Goal: Information Seeking & Learning: Find specific fact

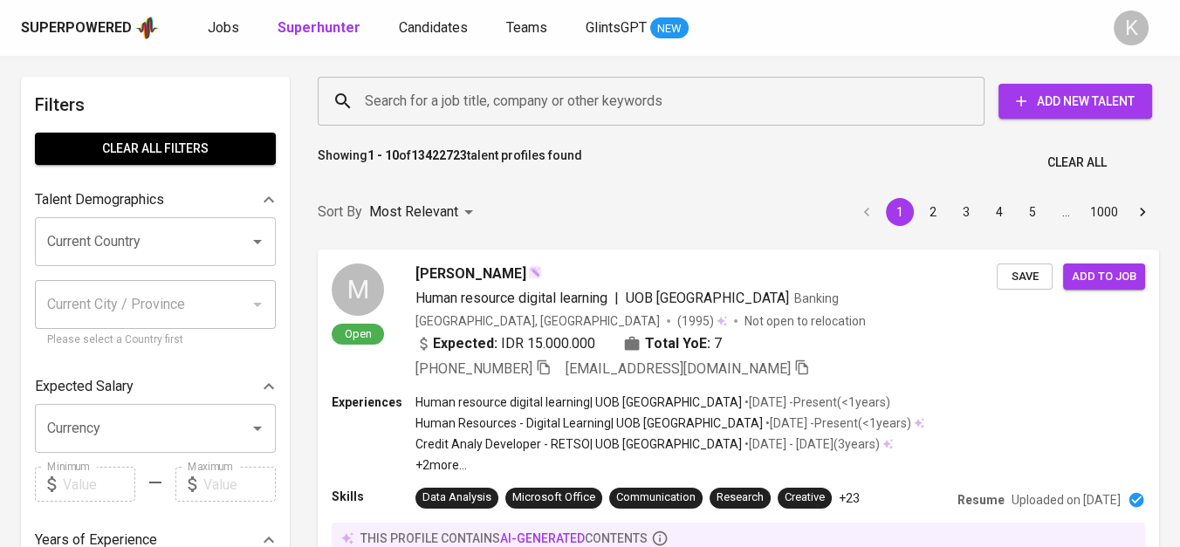
click at [485, 111] on input "Search for a job title, company or other keywords" at bounding box center [655, 101] width 590 height 33
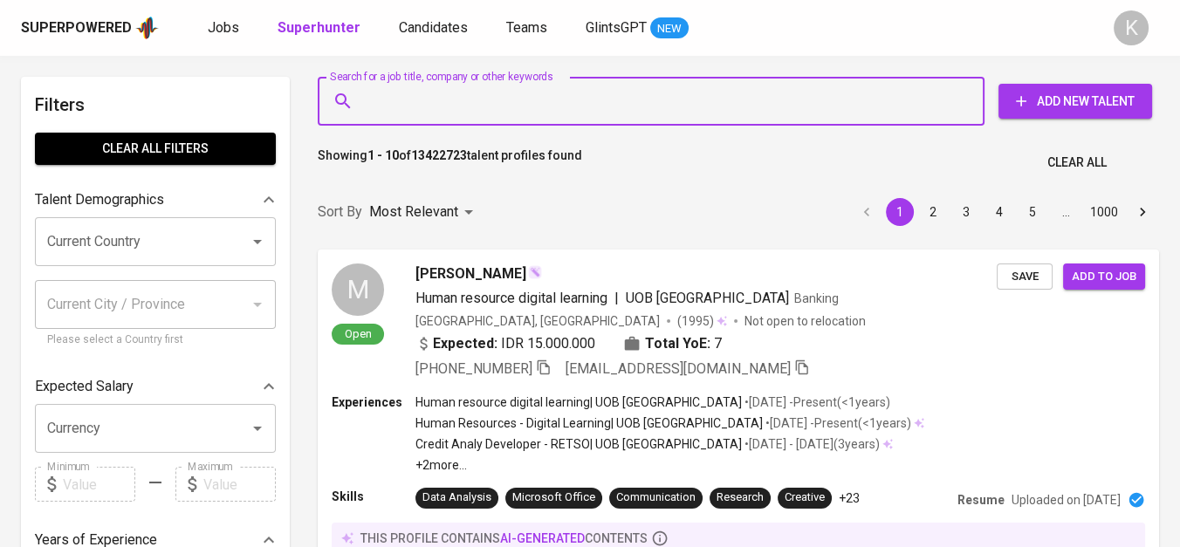
paste input "Eran Teknikatama"
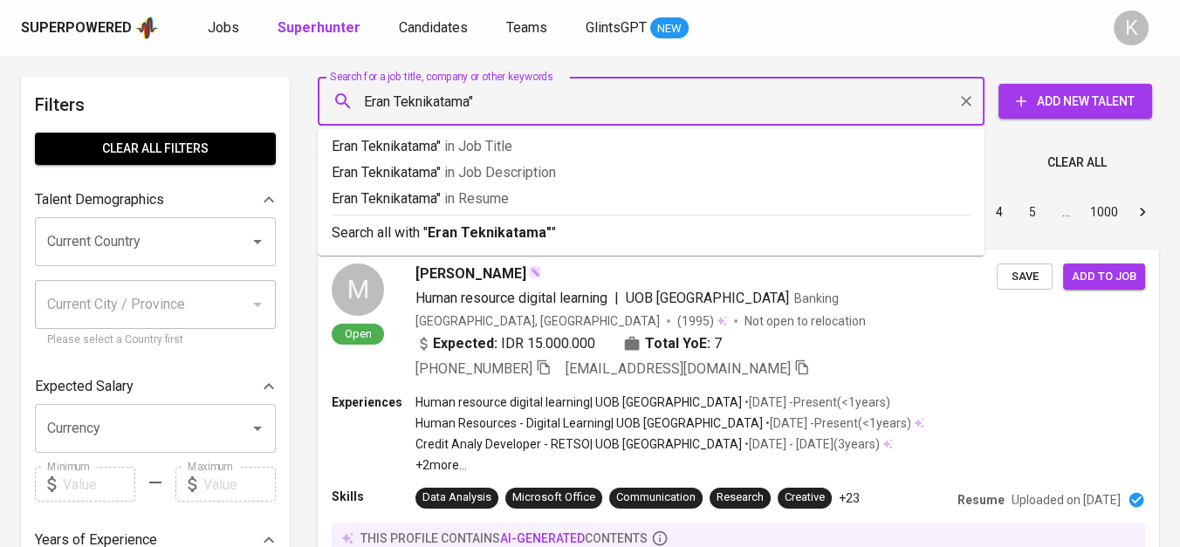
click at [360, 89] on input "Eran Teknikatama"" at bounding box center [655, 101] width 590 height 33
type input ""Eran Teknikatama""
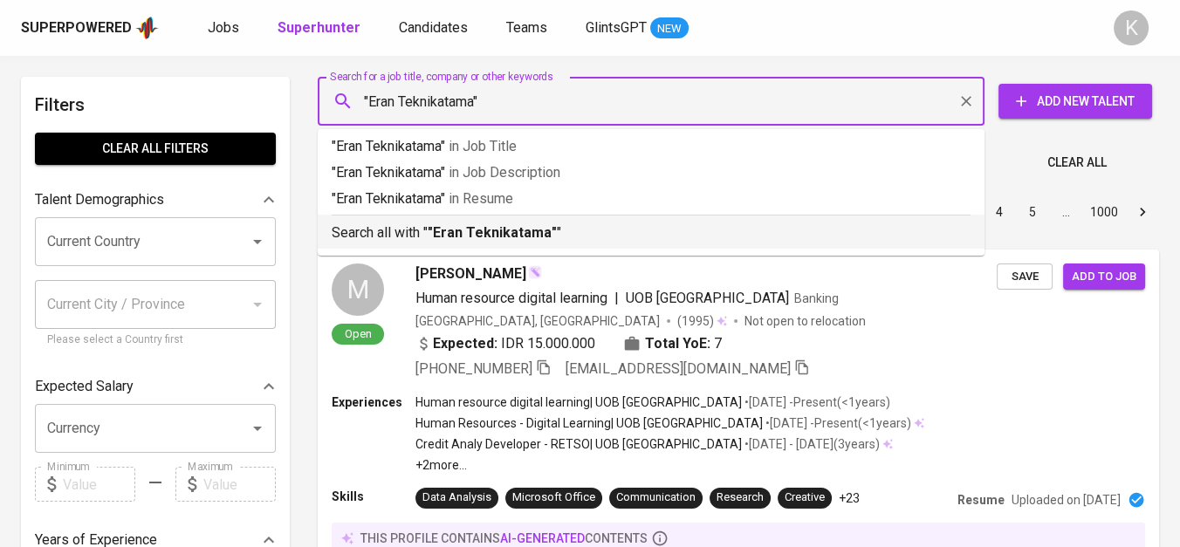
click at [519, 231] on b ""Eran Teknikatama"" at bounding box center [492, 232] width 129 height 17
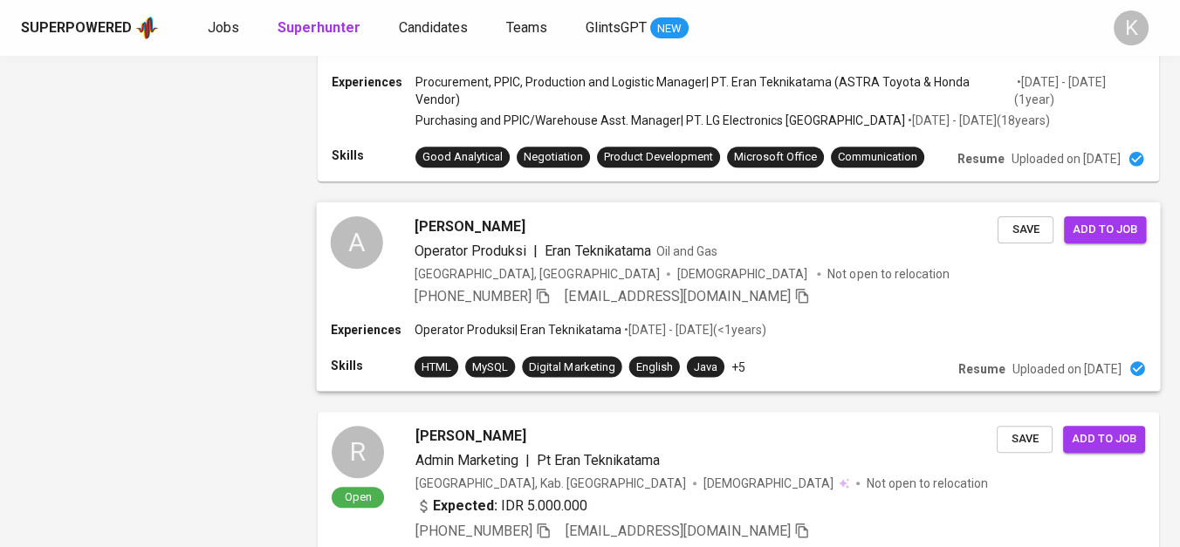
scroll to position [2036, 0]
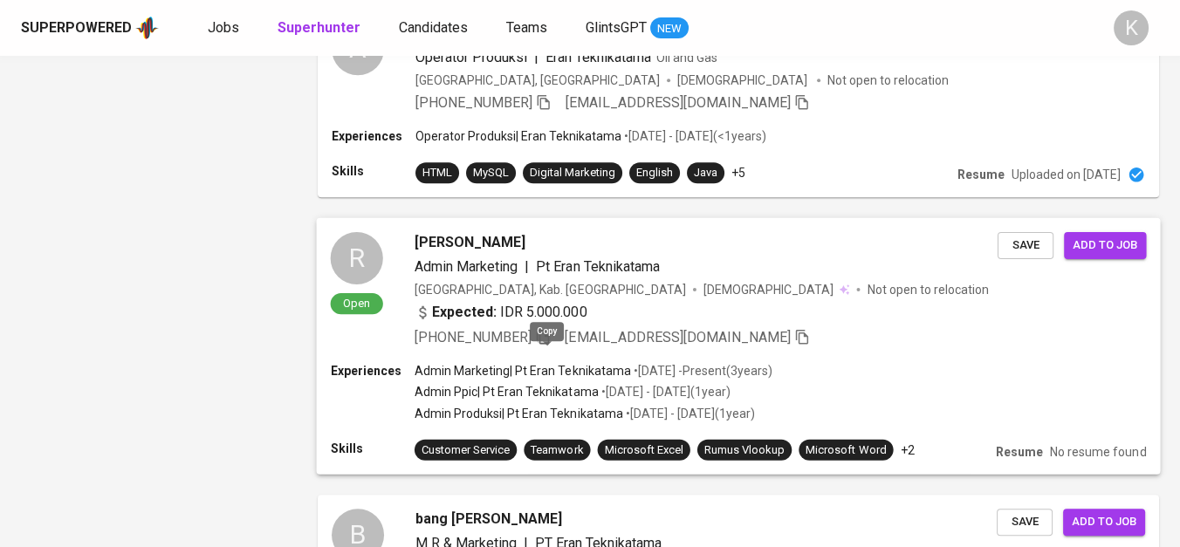
click at [543, 344] on icon "button" at bounding box center [543, 336] width 12 height 15
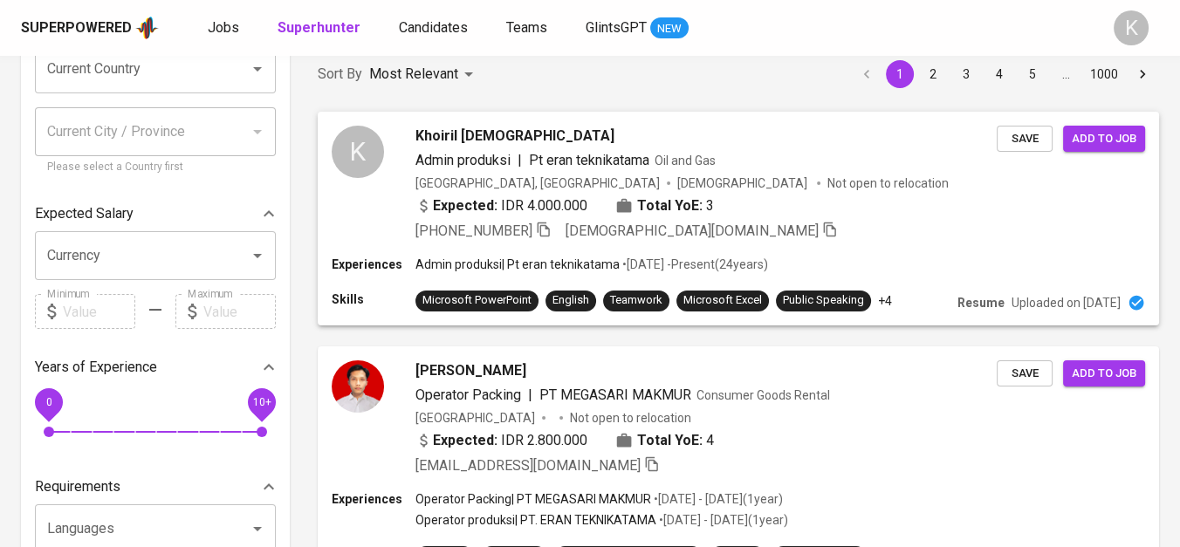
scroll to position [0, 0]
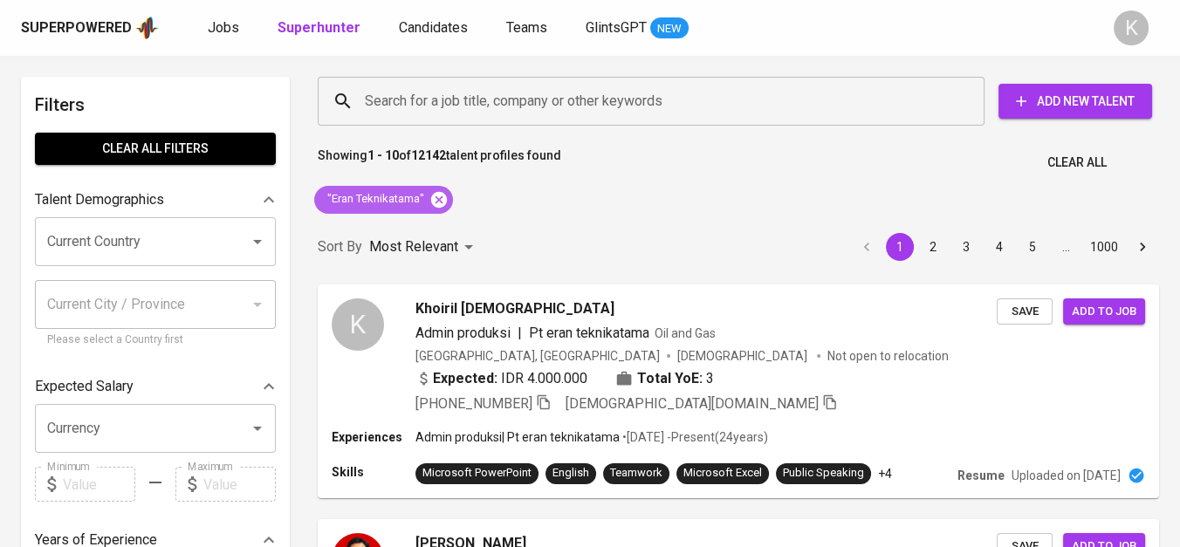
click at [441, 197] on icon at bounding box center [439, 199] width 16 height 16
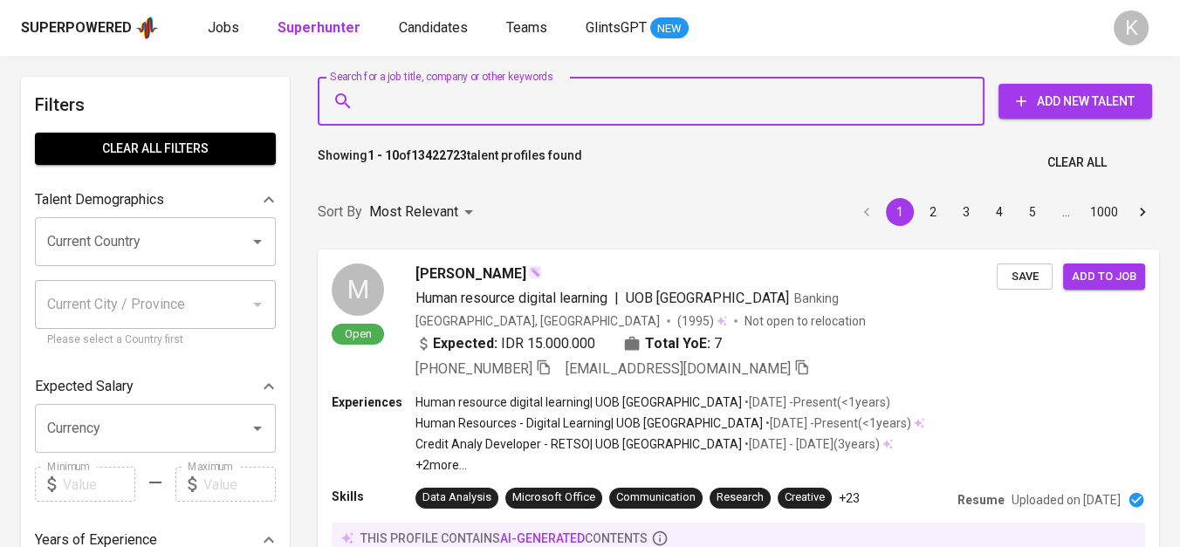
click at [508, 86] on input "Search for a job title, company or other keywords" at bounding box center [655, 101] width 590 height 33
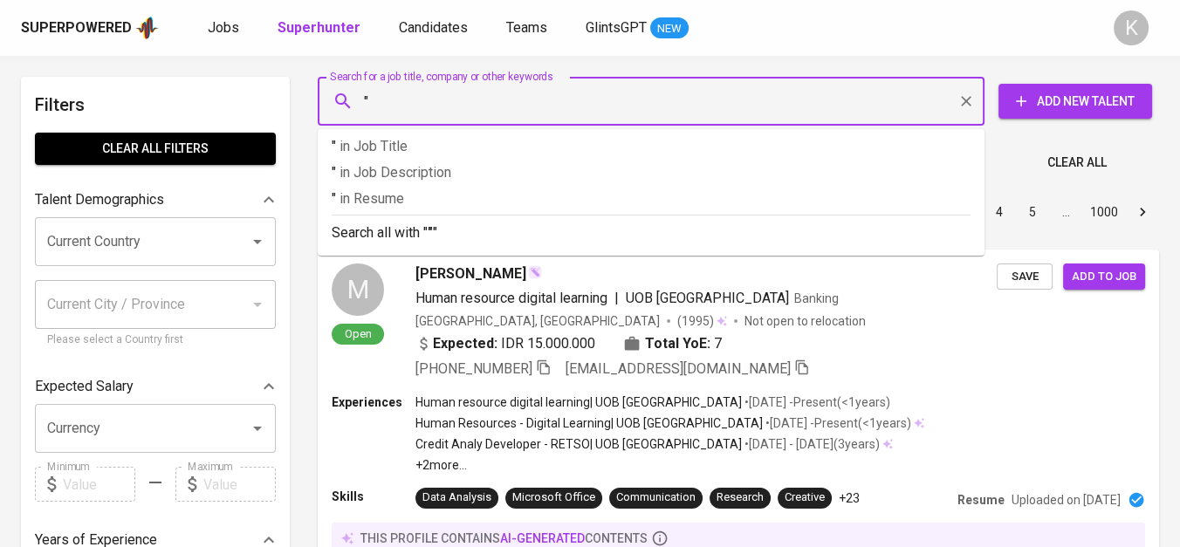
paste input "ANEKA JASUMA SEJAHTERA"
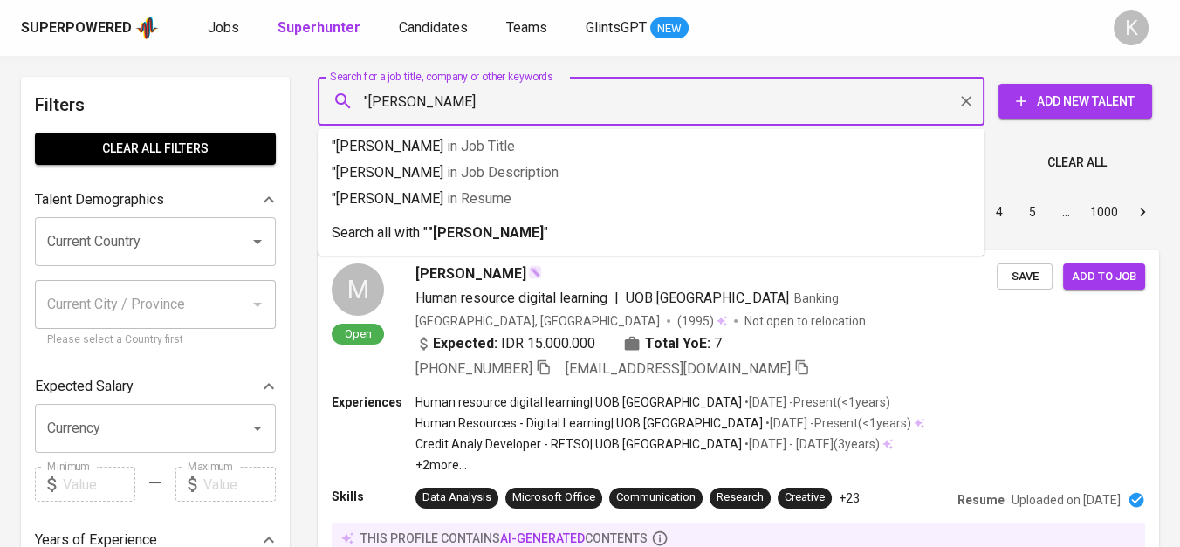
type input ""ANEKA JASUMA SEJAHTERA""
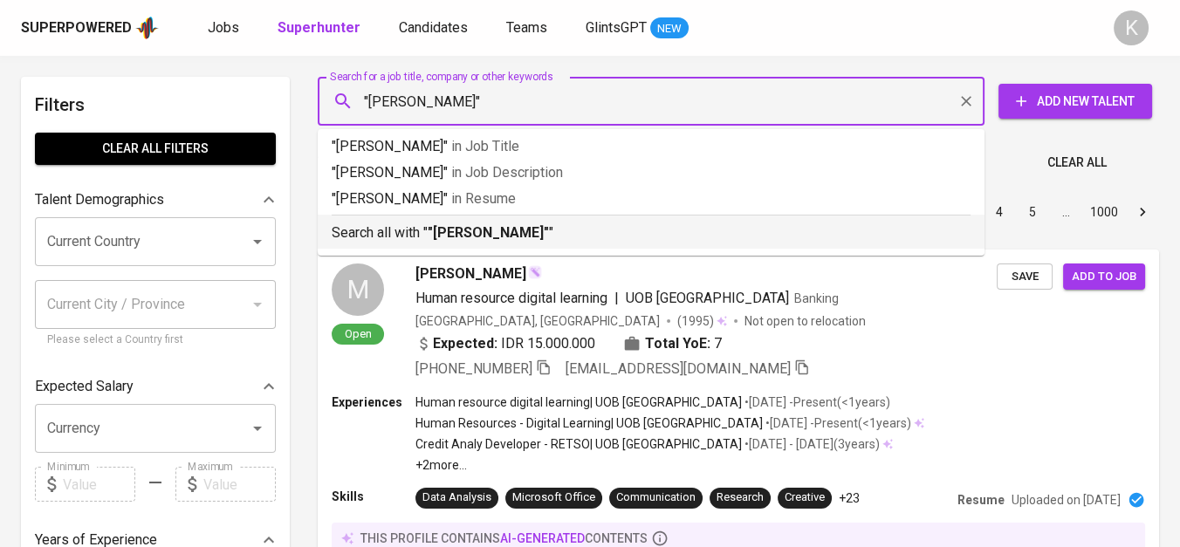
click at [549, 229] on b ""ANEKA JASUMA SEJAHTERA"" at bounding box center [488, 232] width 121 height 17
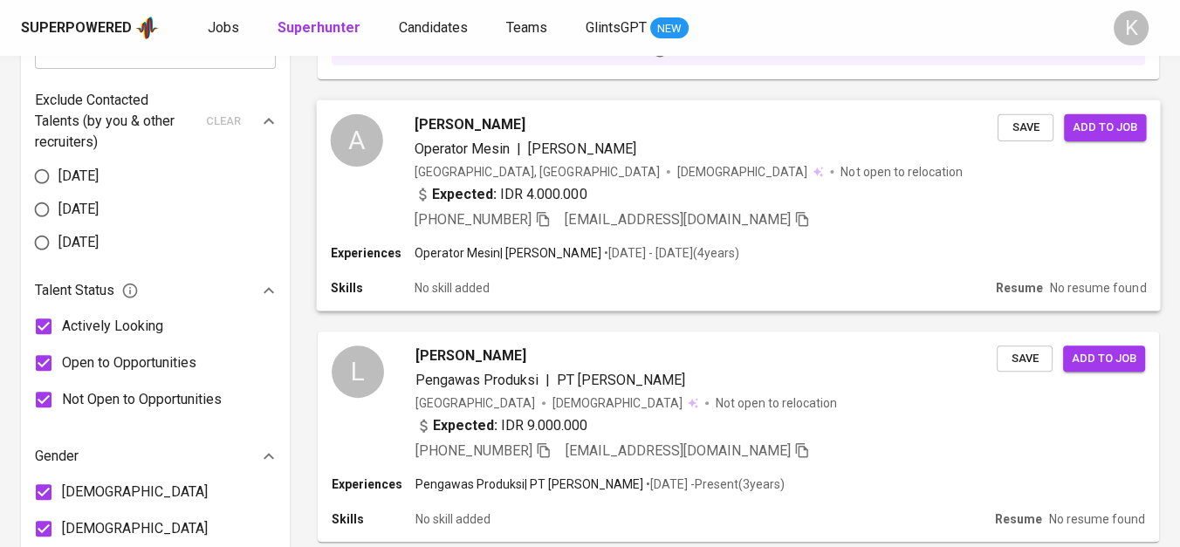
scroll to position [947, 0]
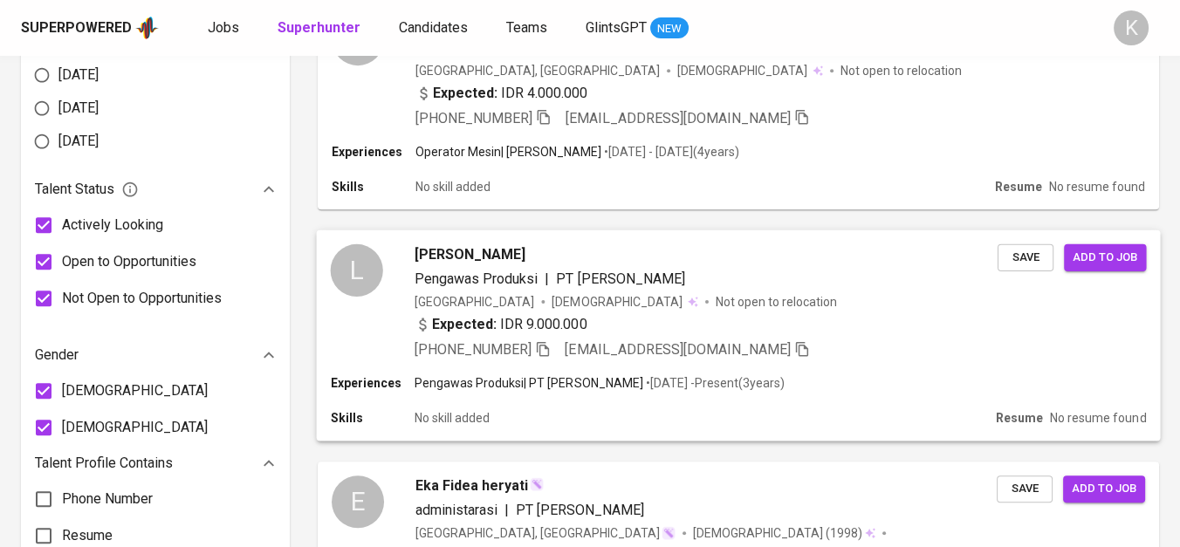
click at [543, 341] on icon "button" at bounding box center [543, 348] width 12 height 15
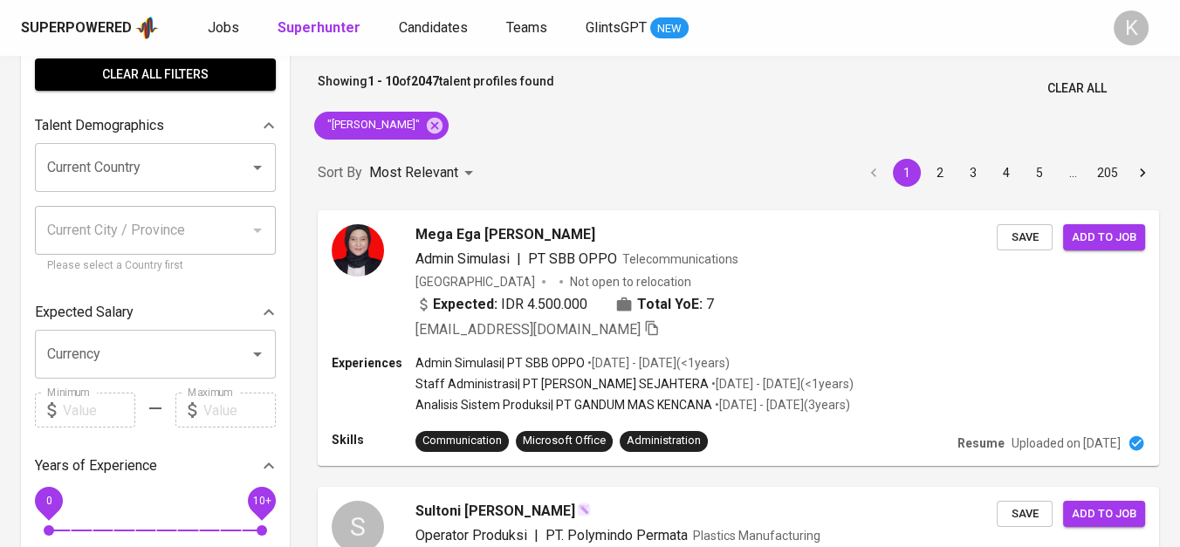
scroll to position [0, 0]
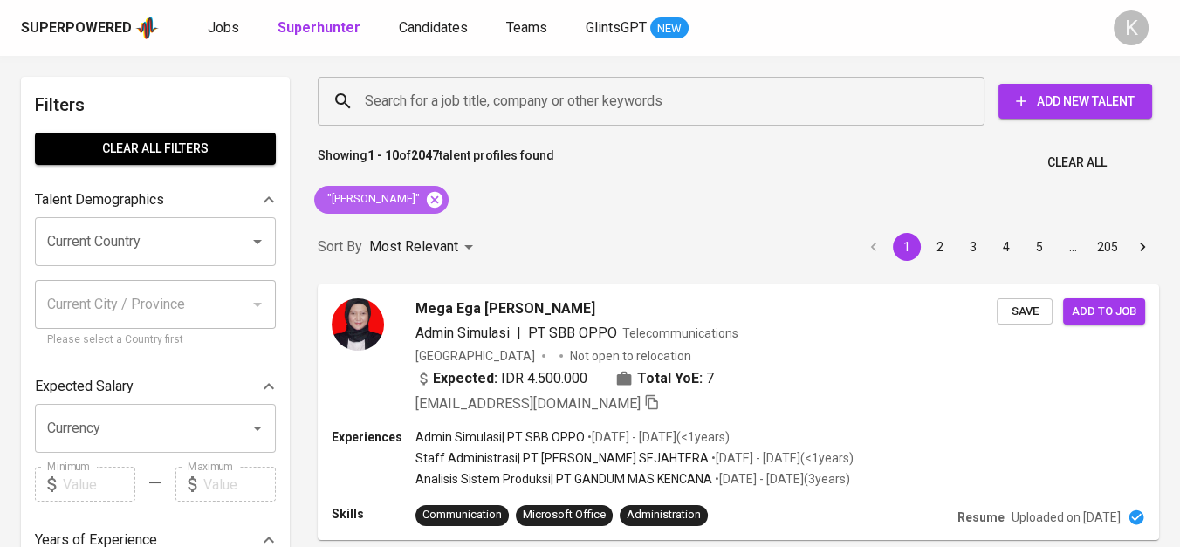
click at [444, 199] on icon at bounding box center [434, 199] width 19 height 19
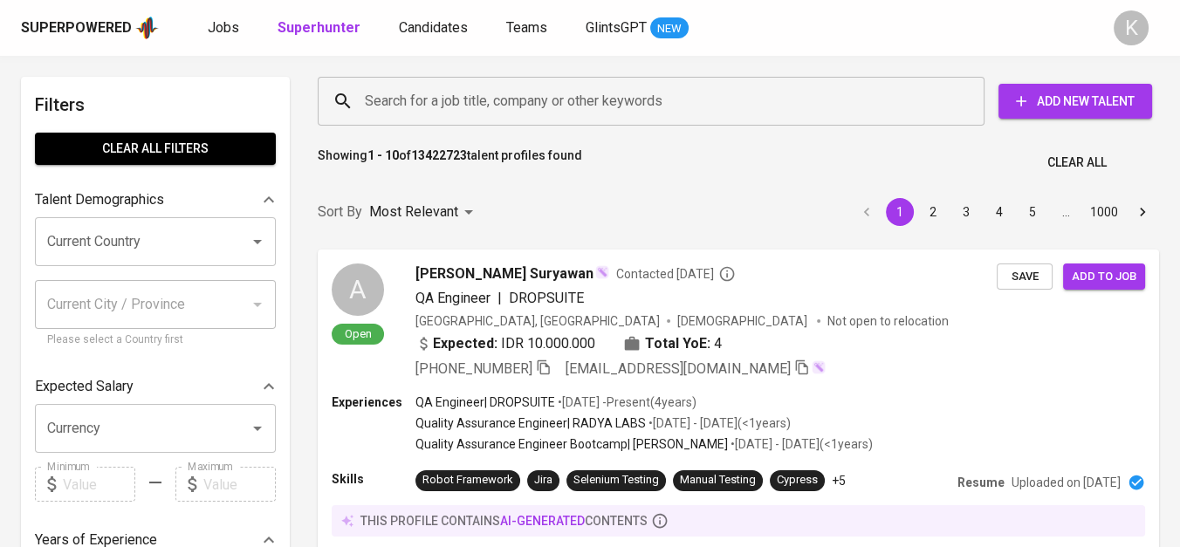
click at [487, 105] on input "Search for a job title, company or other keywords" at bounding box center [655, 101] width 590 height 33
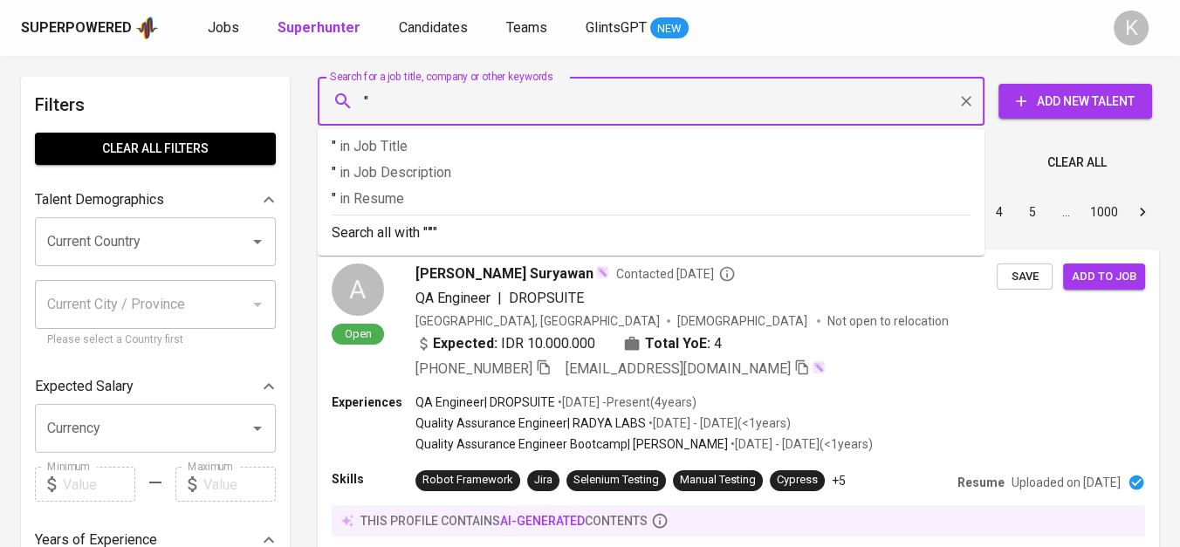
paste input "PT. KANINDO METAL INDUSTRI"
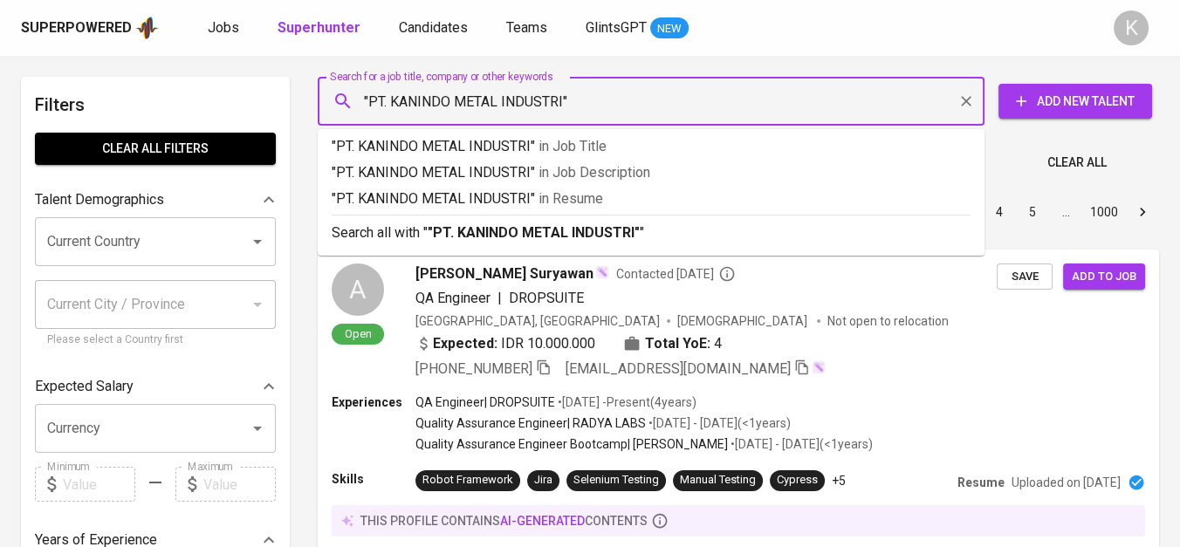
click at [393, 106] on input ""PT. KANINDO METAL INDUSTRI"" at bounding box center [655, 101] width 590 height 33
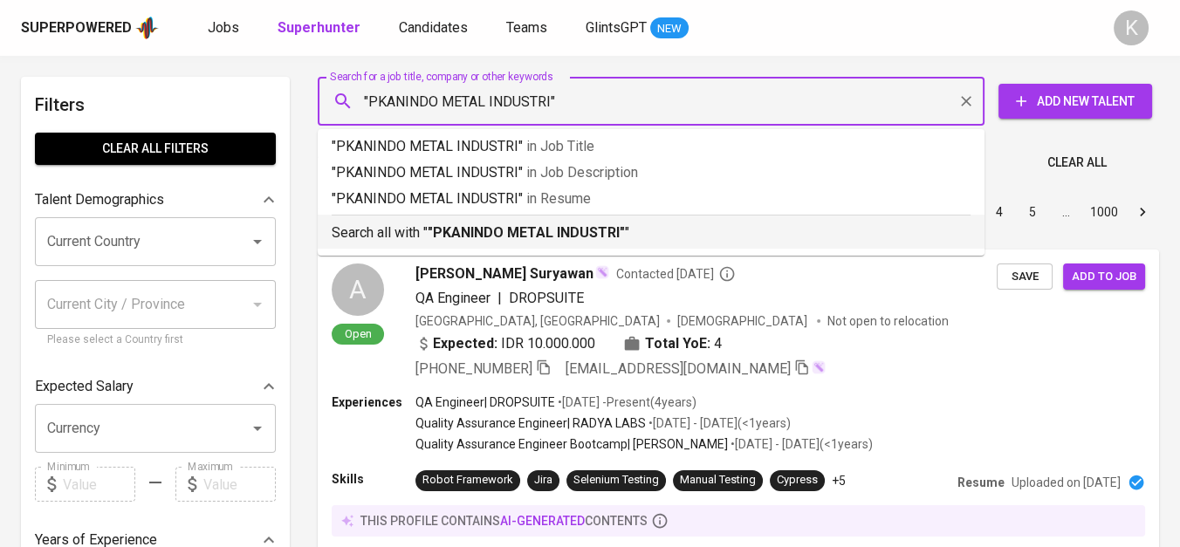
type input ""KANINDO METAL INDUSTRI""
click at [575, 237] on b ""KANINDO METAL INDUSTRI"" at bounding box center [522, 232] width 188 height 17
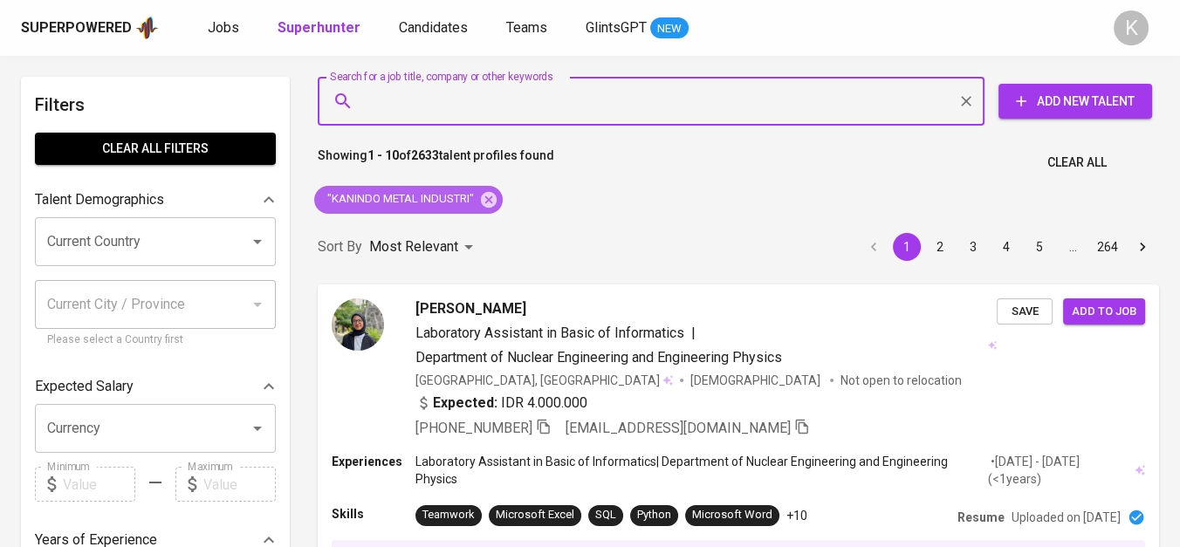
drag, startPoint x: 490, startPoint y: 189, endPoint x: 613, endPoint y: 2, distance: 224.3
click at [490, 190] on icon at bounding box center [488, 199] width 19 height 19
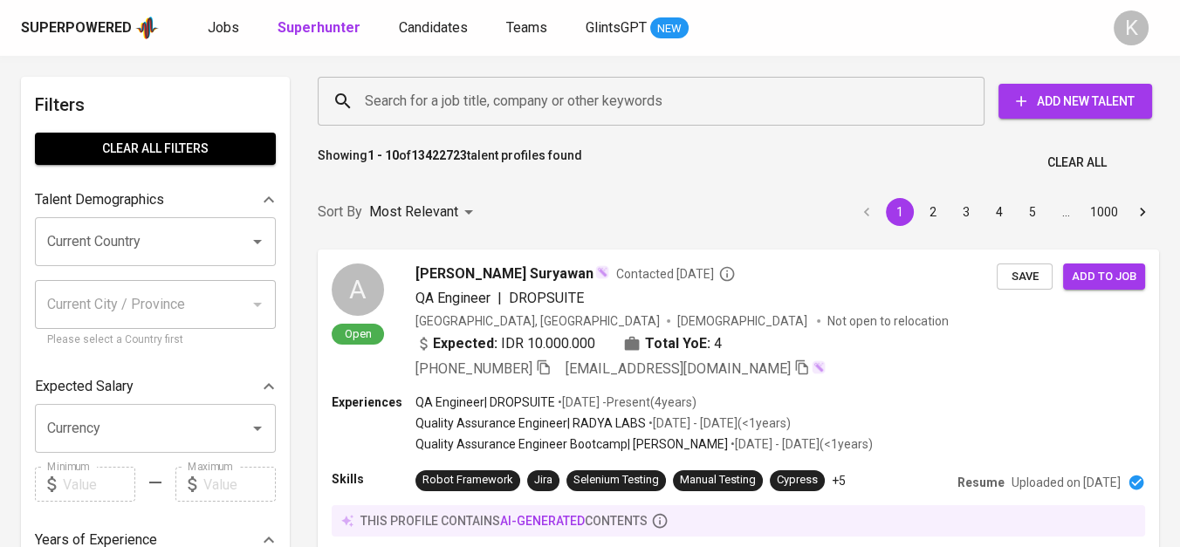
click at [523, 109] on input "Search for a job title, company or other keywords" at bounding box center [655, 101] width 590 height 33
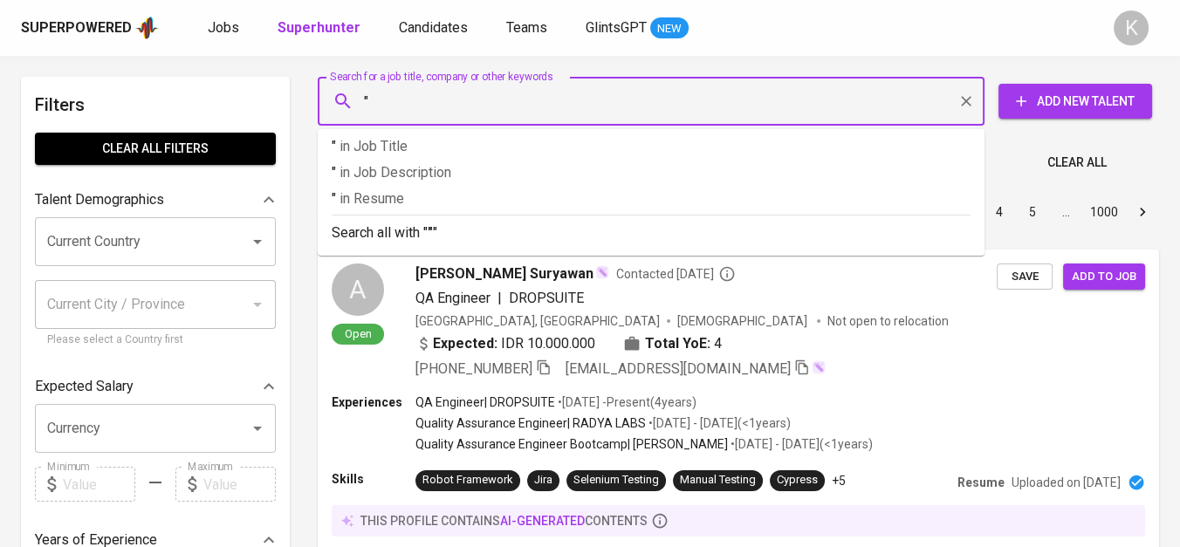
paste input "Indomarco Adi Prima"
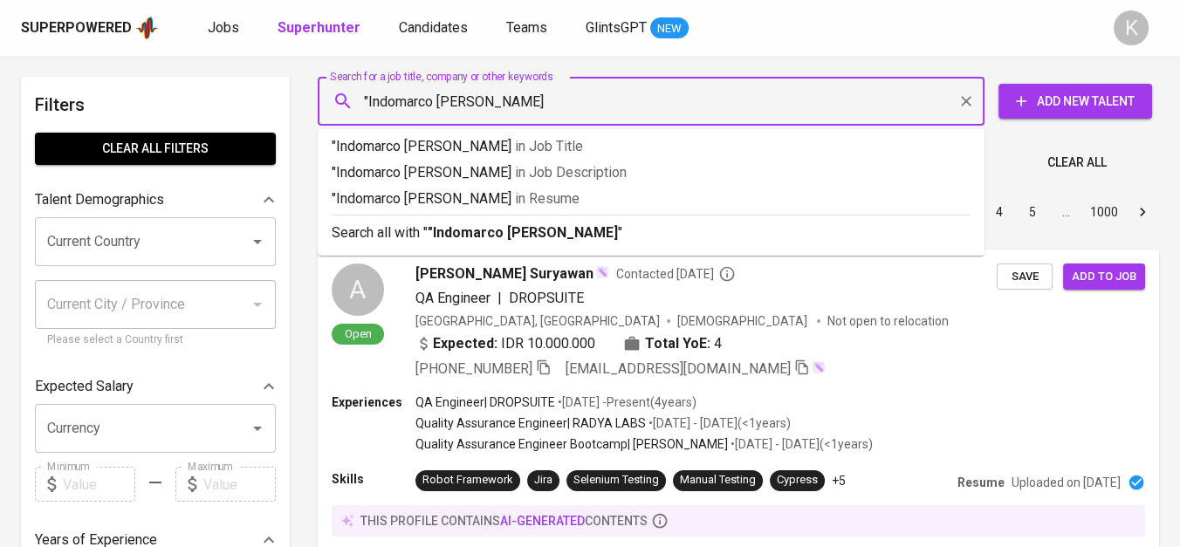
type input ""Indomarco Adi Prima""
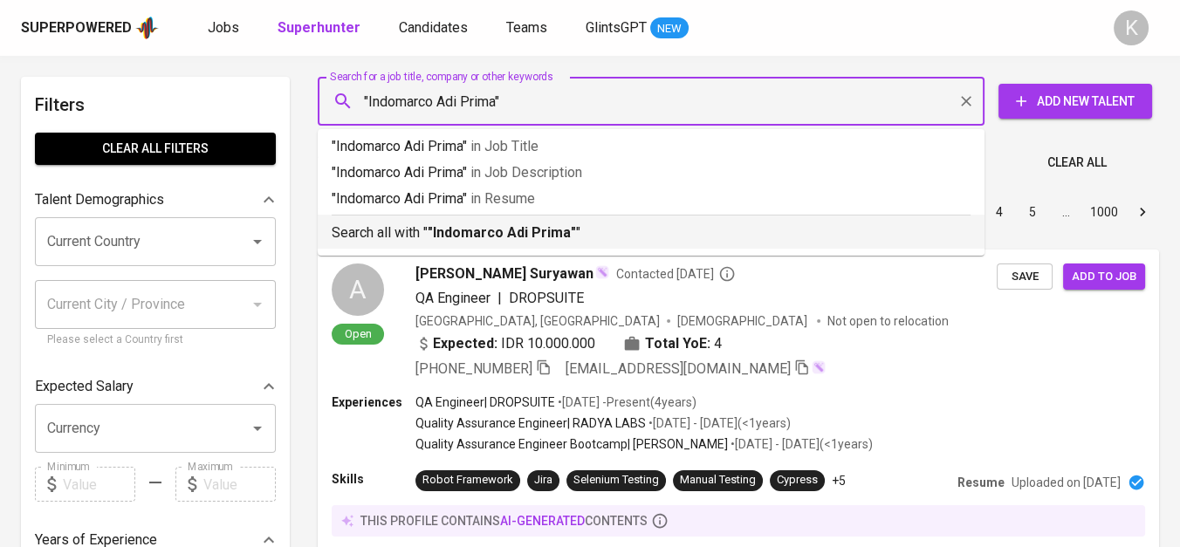
click at [542, 231] on b ""Indomarco Adi Prima"" at bounding box center [502, 232] width 148 height 17
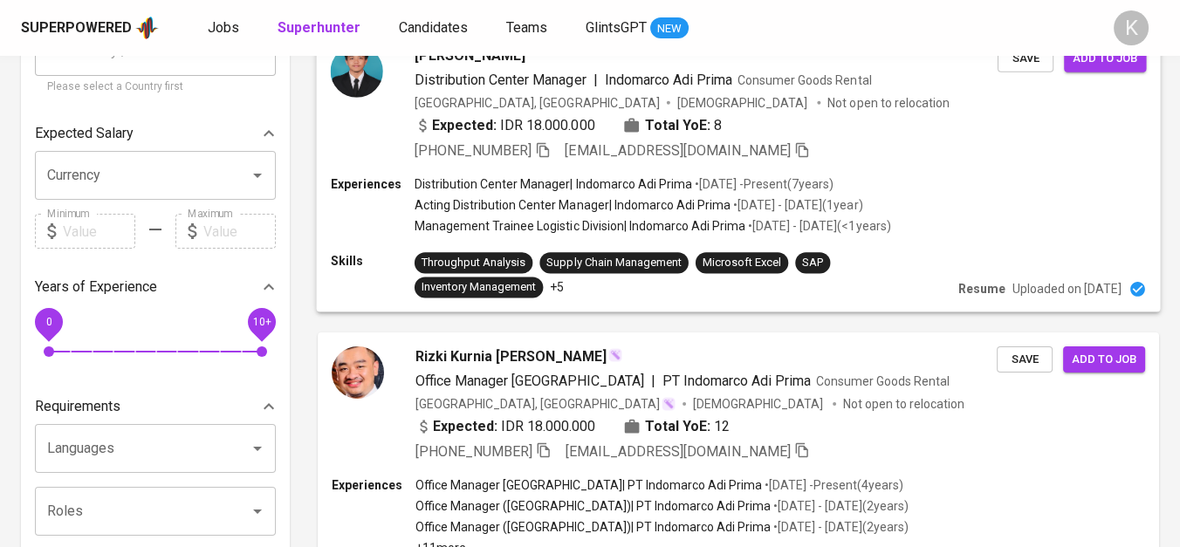
scroll to position [387, 0]
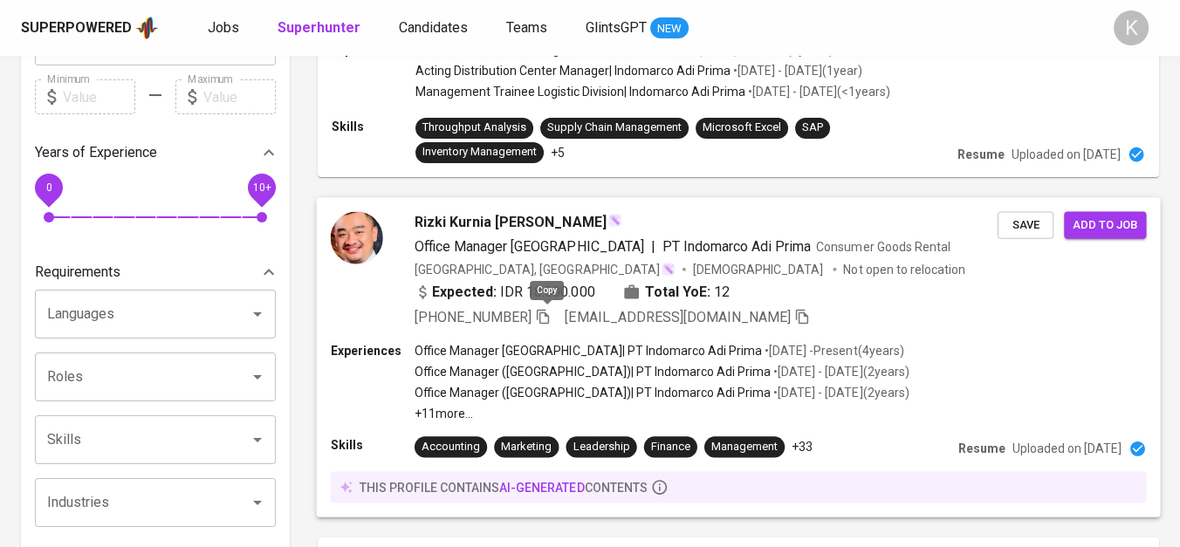
click at [546, 309] on icon "button" at bounding box center [543, 316] width 16 height 16
click at [542, 318] on icon "button" at bounding box center [543, 316] width 16 height 16
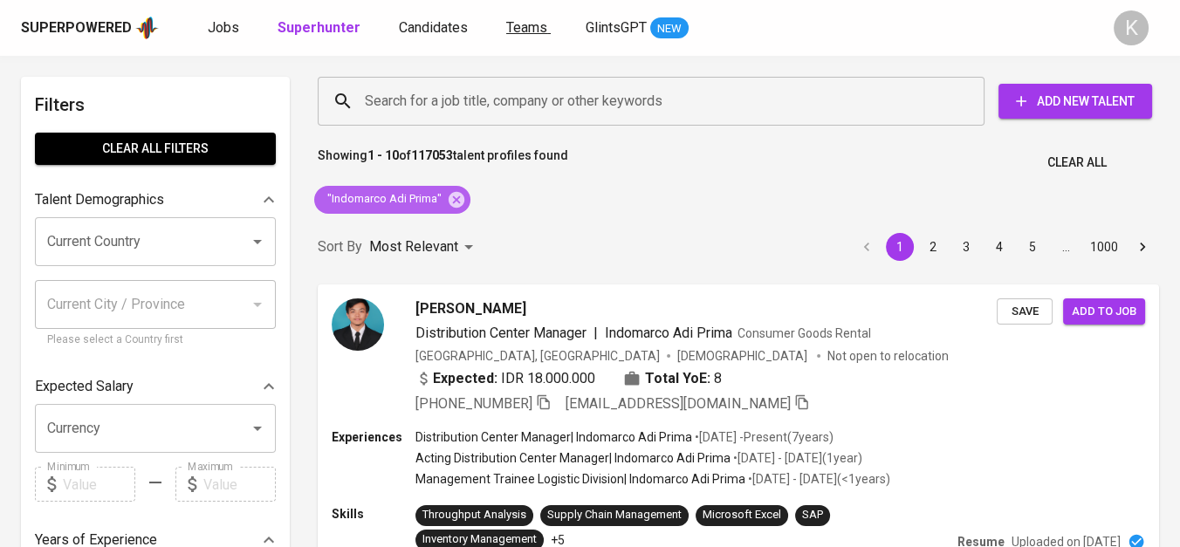
click at [455, 194] on icon at bounding box center [456, 199] width 16 height 16
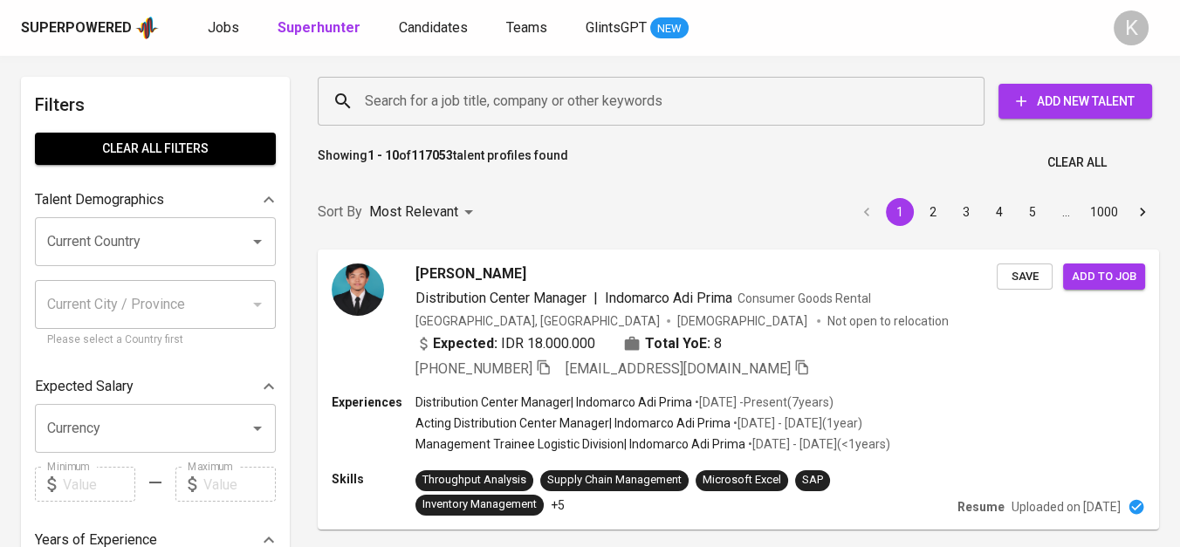
click at [427, 108] on input "Search for a job title, company or other keywords" at bounding box center [655, 101] width 590 height 33
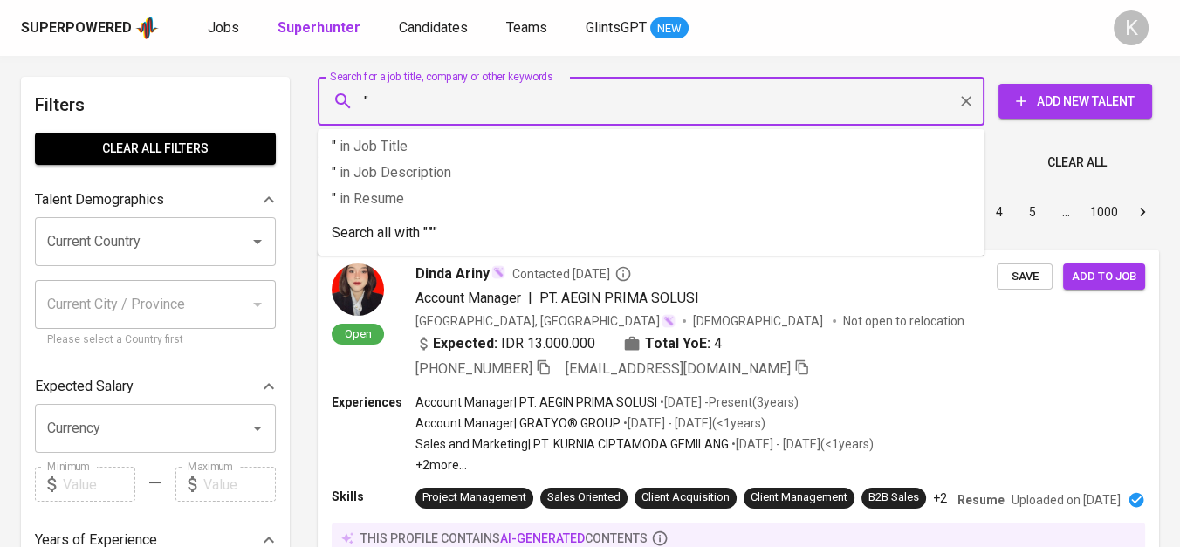
paste input "BERSAMA KITA BESAR"
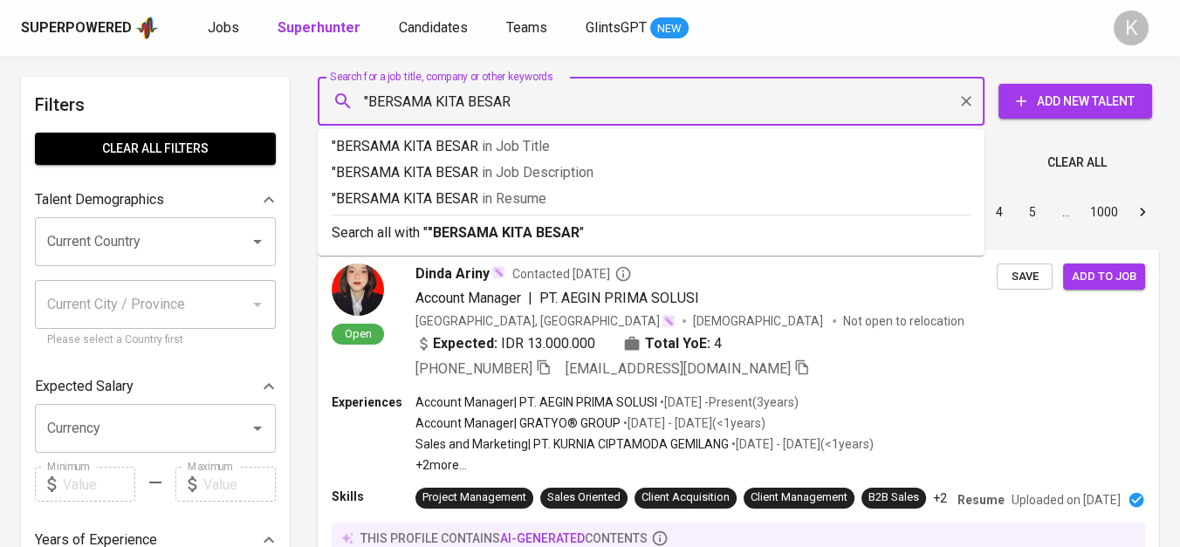
type input ""BERSAMA KITA BESAR""
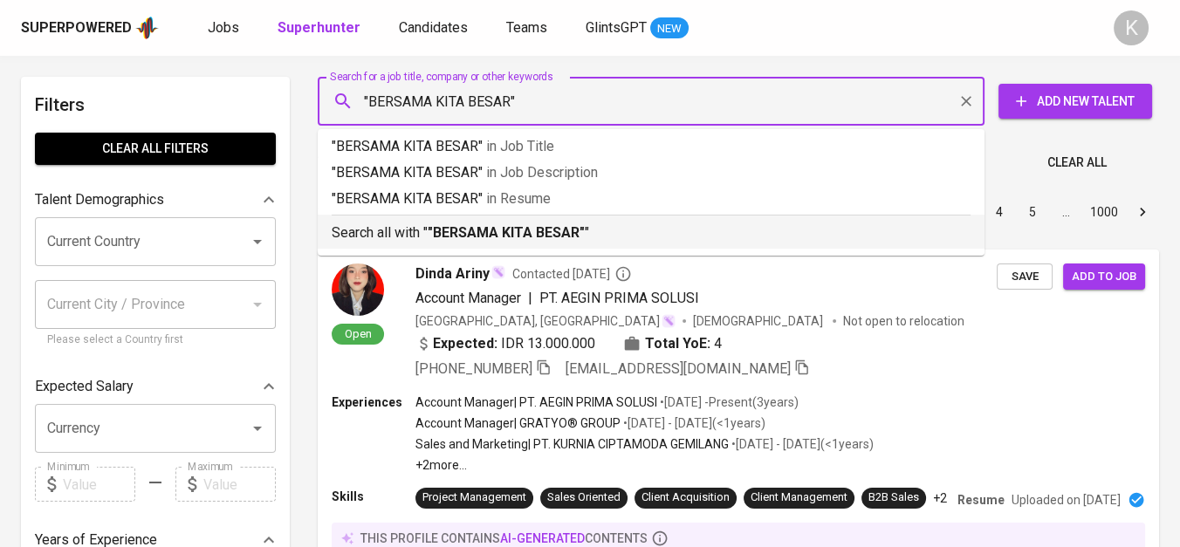
drag, startPoint x: 462, startPoint y: 222, endPoint x: 459, endPoint y: 239, distance: 17.6
click at [461, 216] on div "Search all with " "BERSAMA KITA BESAR" "" at bounding box center [651, 229] width 639 height 29
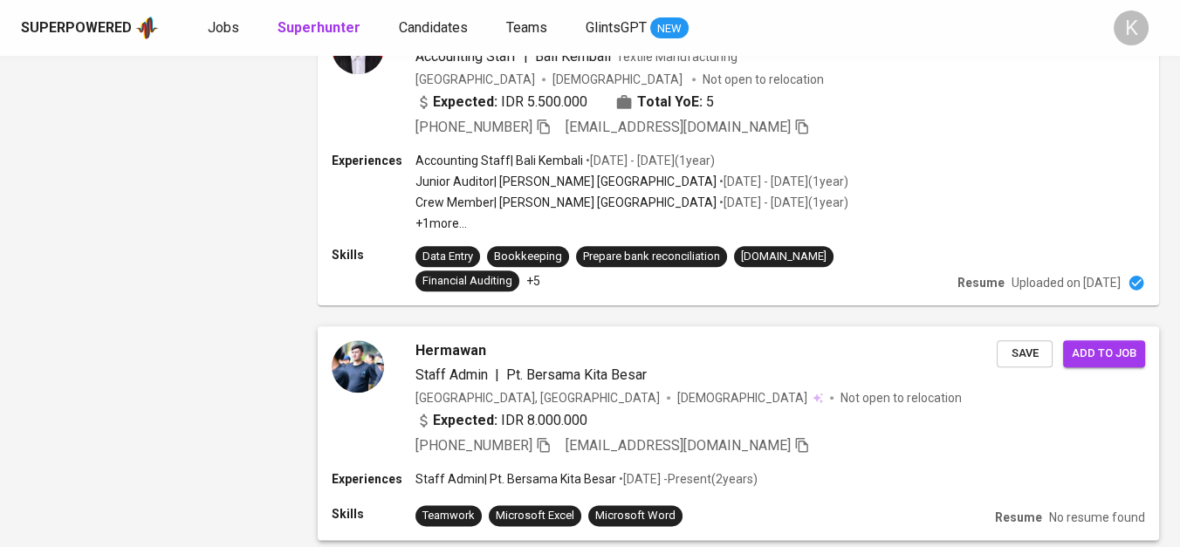
scroll to position [2729, 0]
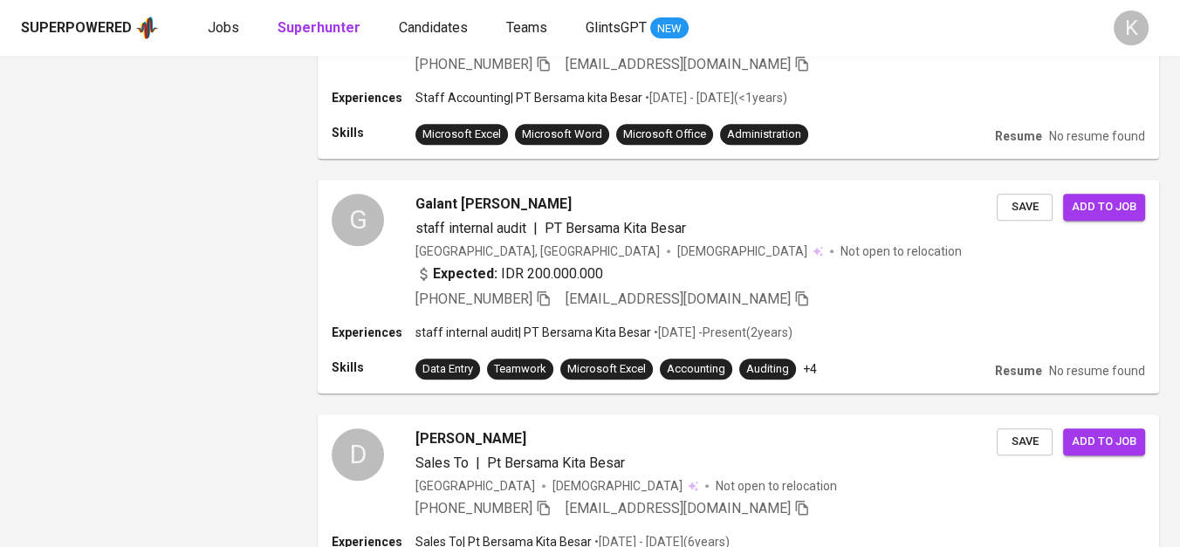
scroll to position [2300, 0]
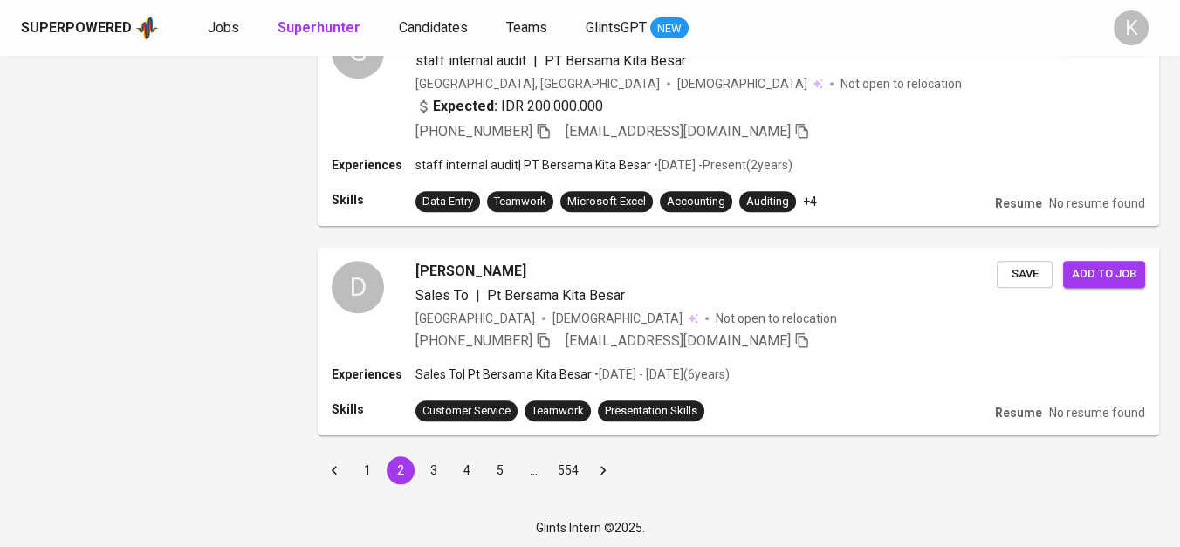
drag, startPoint x: 356, startPoint y: 469, endPoint x: 585, endPoint y: 5, distance: 517.0
click at [356, 469] on button "1" at bounding box center [367, 470] width 28 height 28
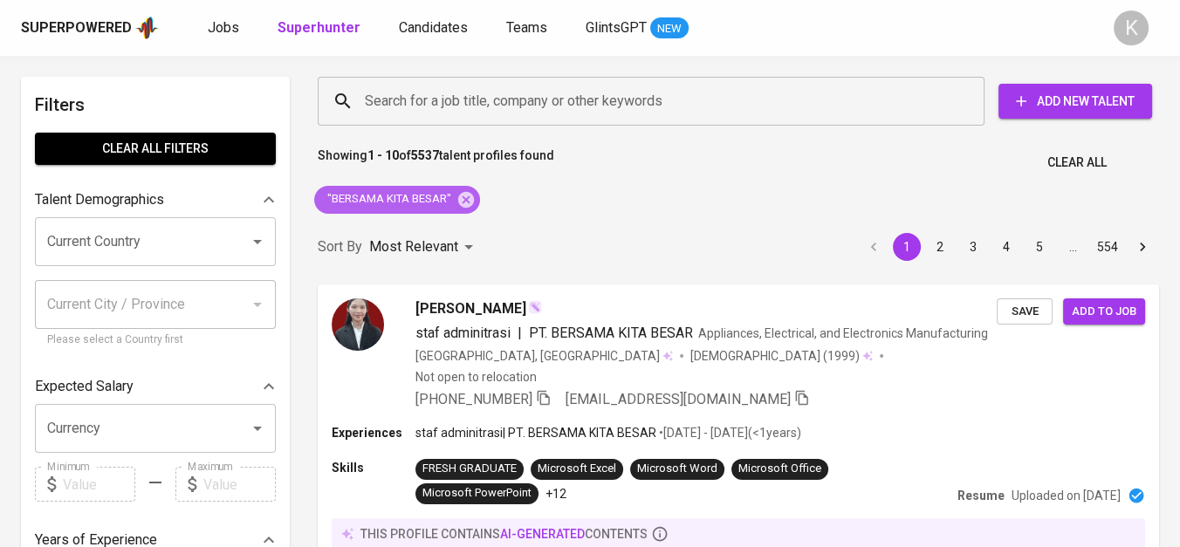
drag, startPoint x: 466, startPoint y: 201, endPoint x: 784, endPoint y: 0, distance: 376.4
click at [466, 201] on icon at bounding box center [465, 199] width 19 height 19
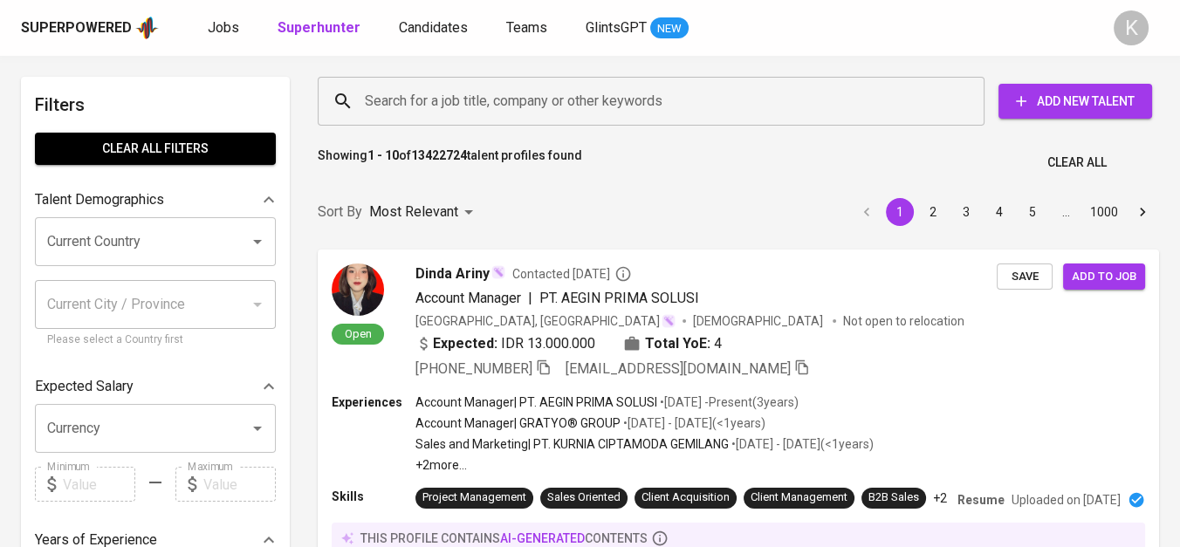
click at [462, 105] on input "Search for a job title, company or other keywords" at bounding box center [655, 101] width 590 height 33
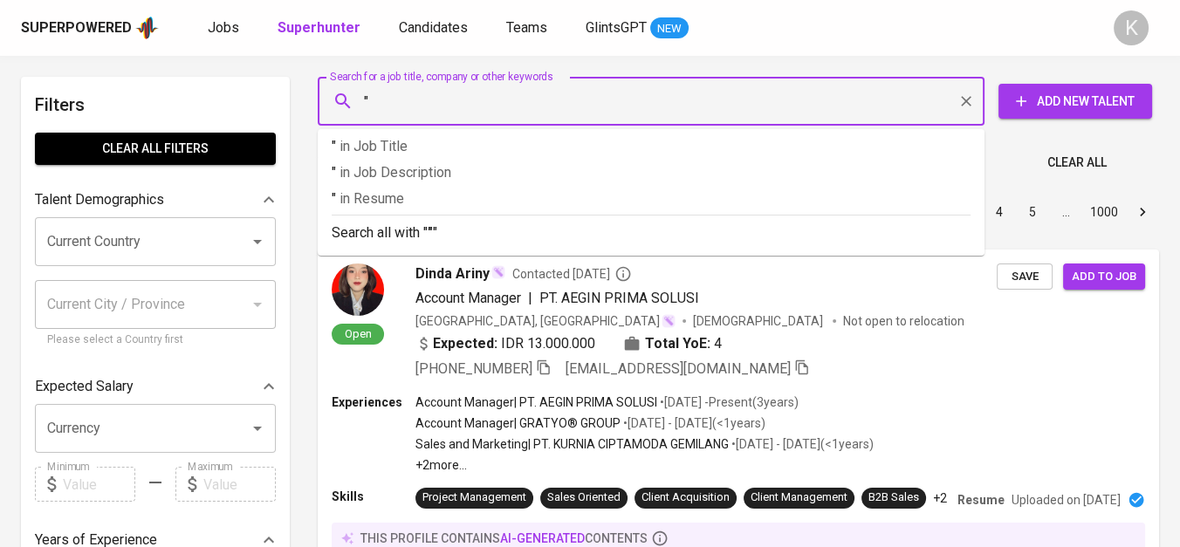
paste input "Citra Factory Indonesia"
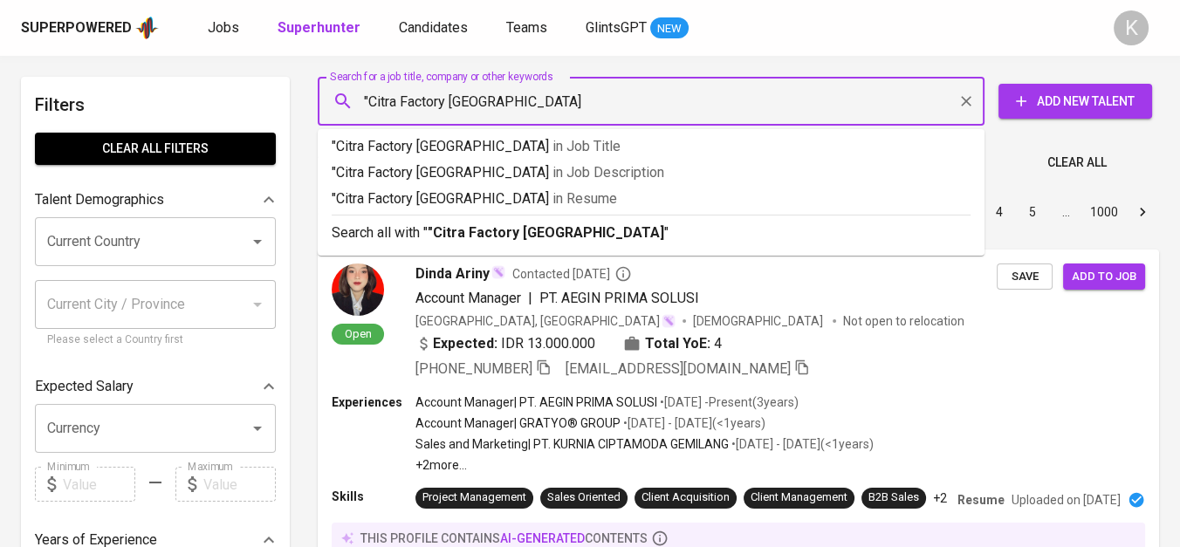
type input ""Citra Factory Indonesia""
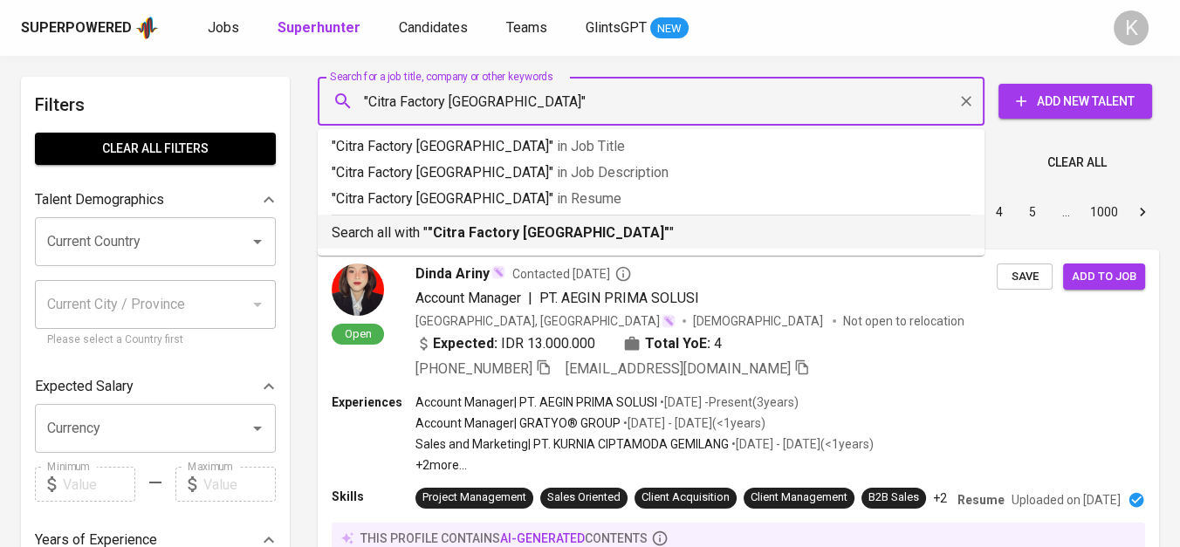
click at [519, 231] on b ""Citra Factory Indonesia"" at bounding box center [549, 232] width 242 height 17
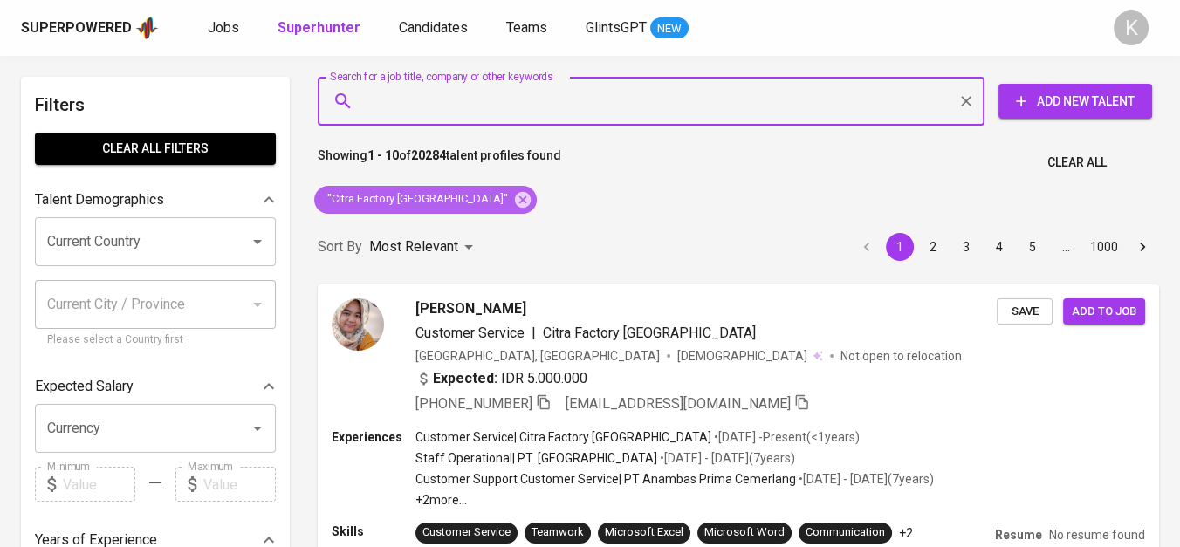
click at [471, 187] on div ""Citra Factory Indonesia"" at bounding box center [425, 200] width 222 height 28
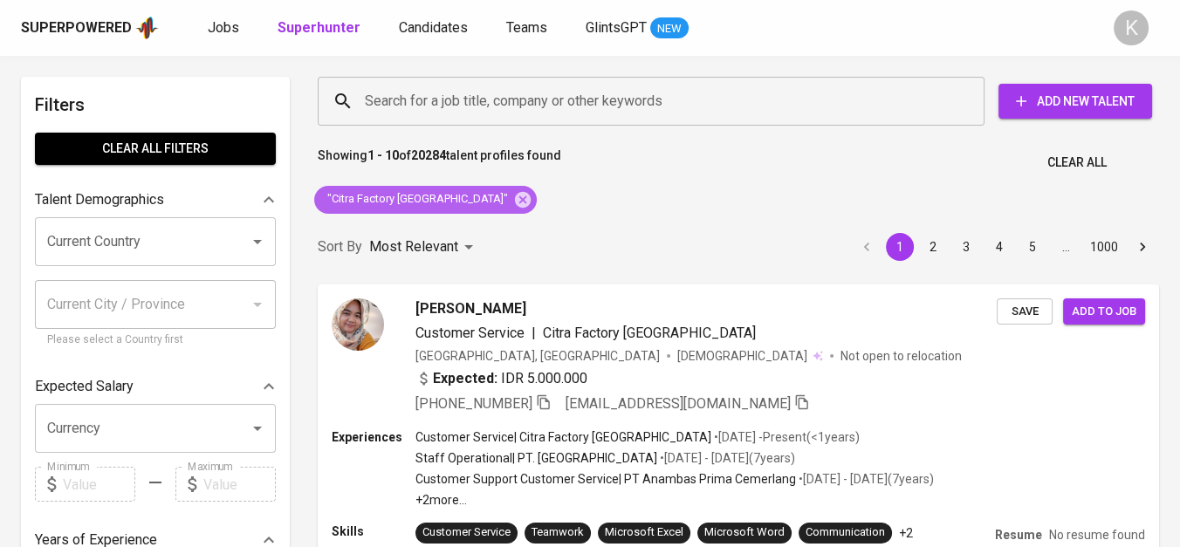
click at [513, 200] on icon at bounding box center [522, 199] width 19 height 19
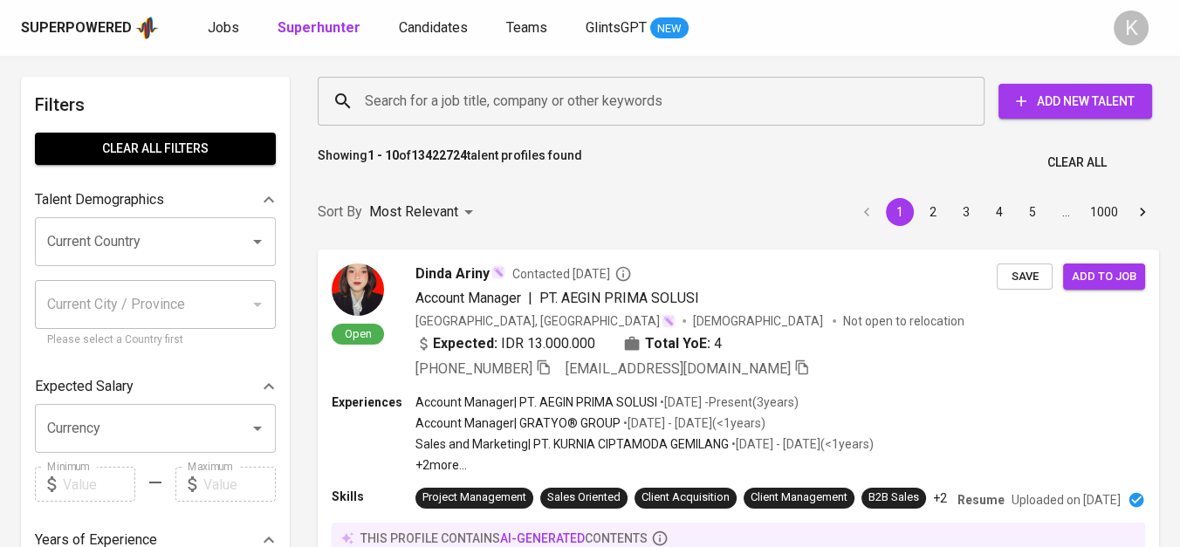
click at [462, 102] on input "Search for a job title, company or other keywords" at bounding box center [655, 101] width 590 height 33
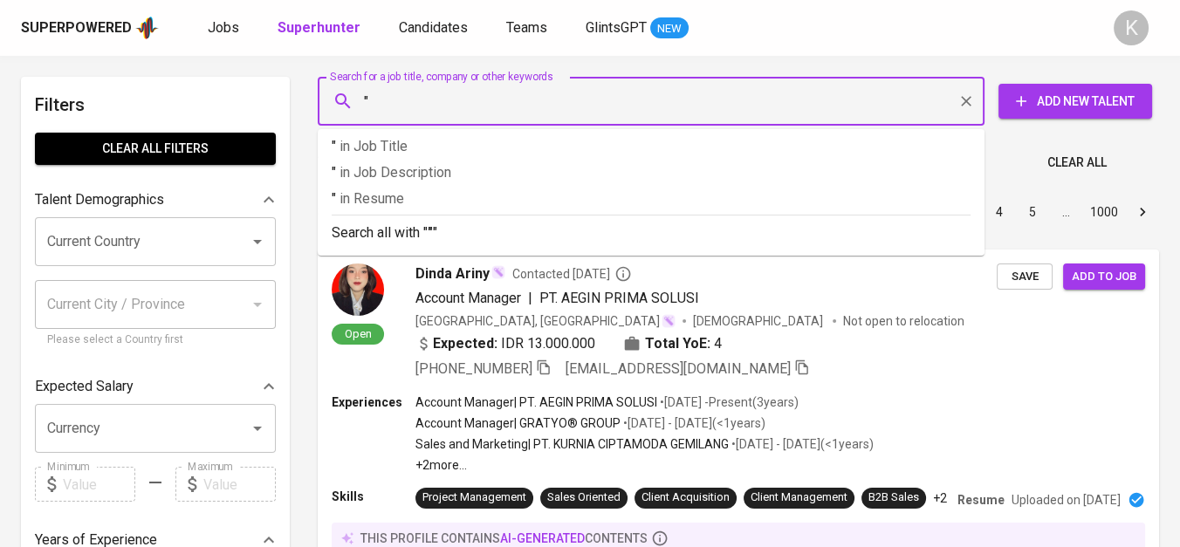
paste input "Mayoka Indonesia"
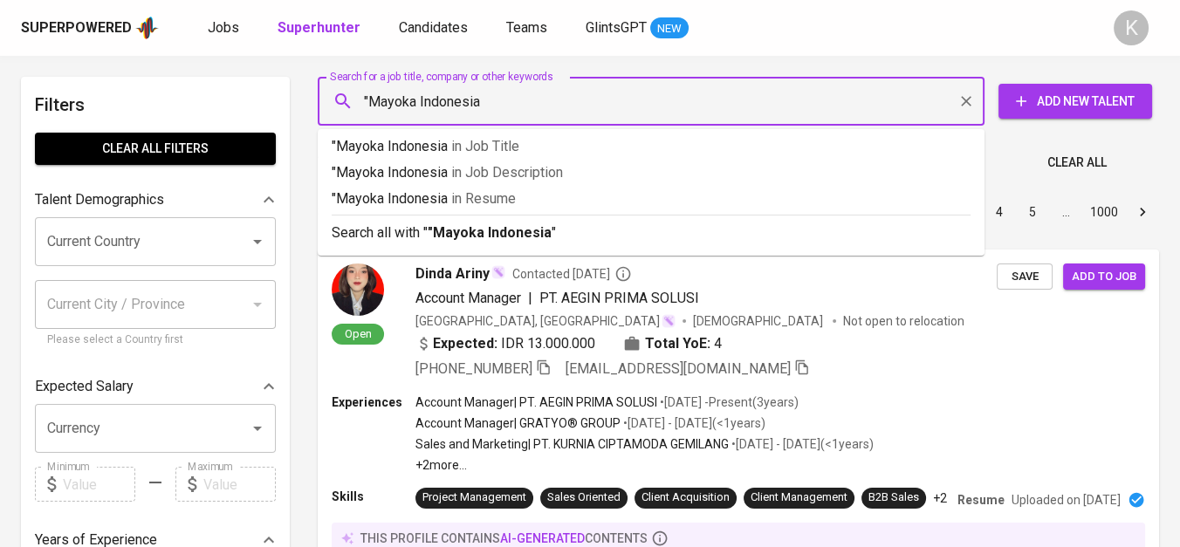
type input ""Mayoka Indonesia""
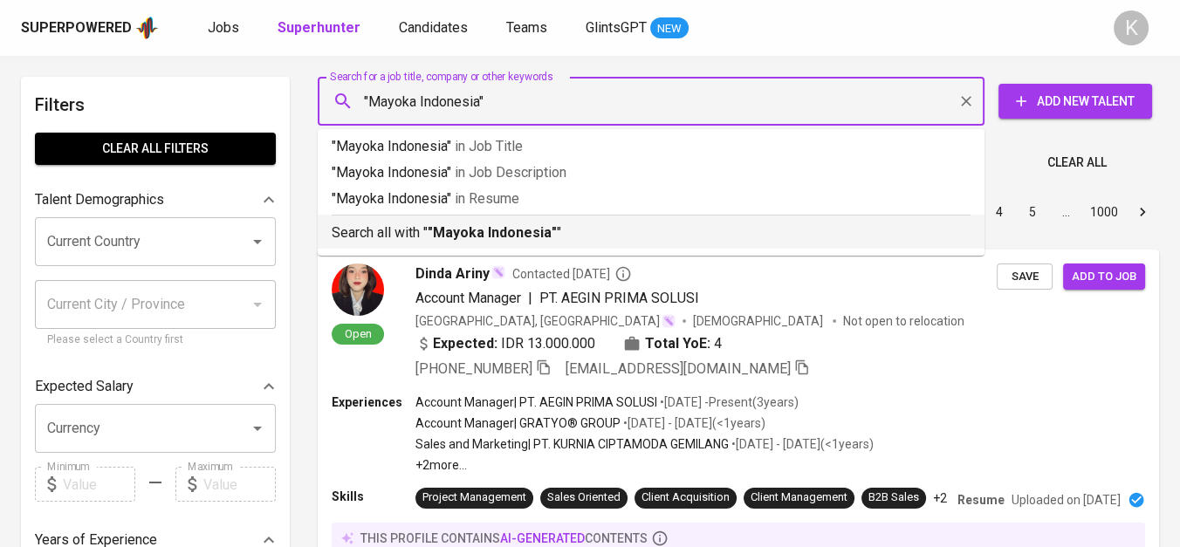
click at [495, 239] on b ""Mayoka Indonesia"" at bounding box center [492, 232] width 129 height 17
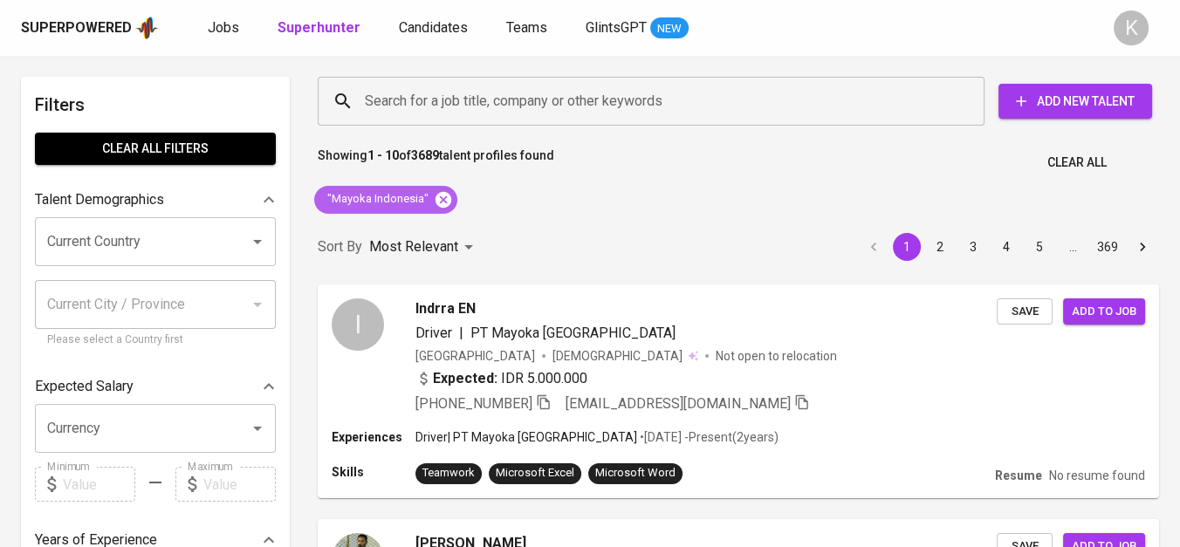
click at [439, 191] on icon at bounding box center [443, 199] width 19 height 19
